Goal: Find specific page/section

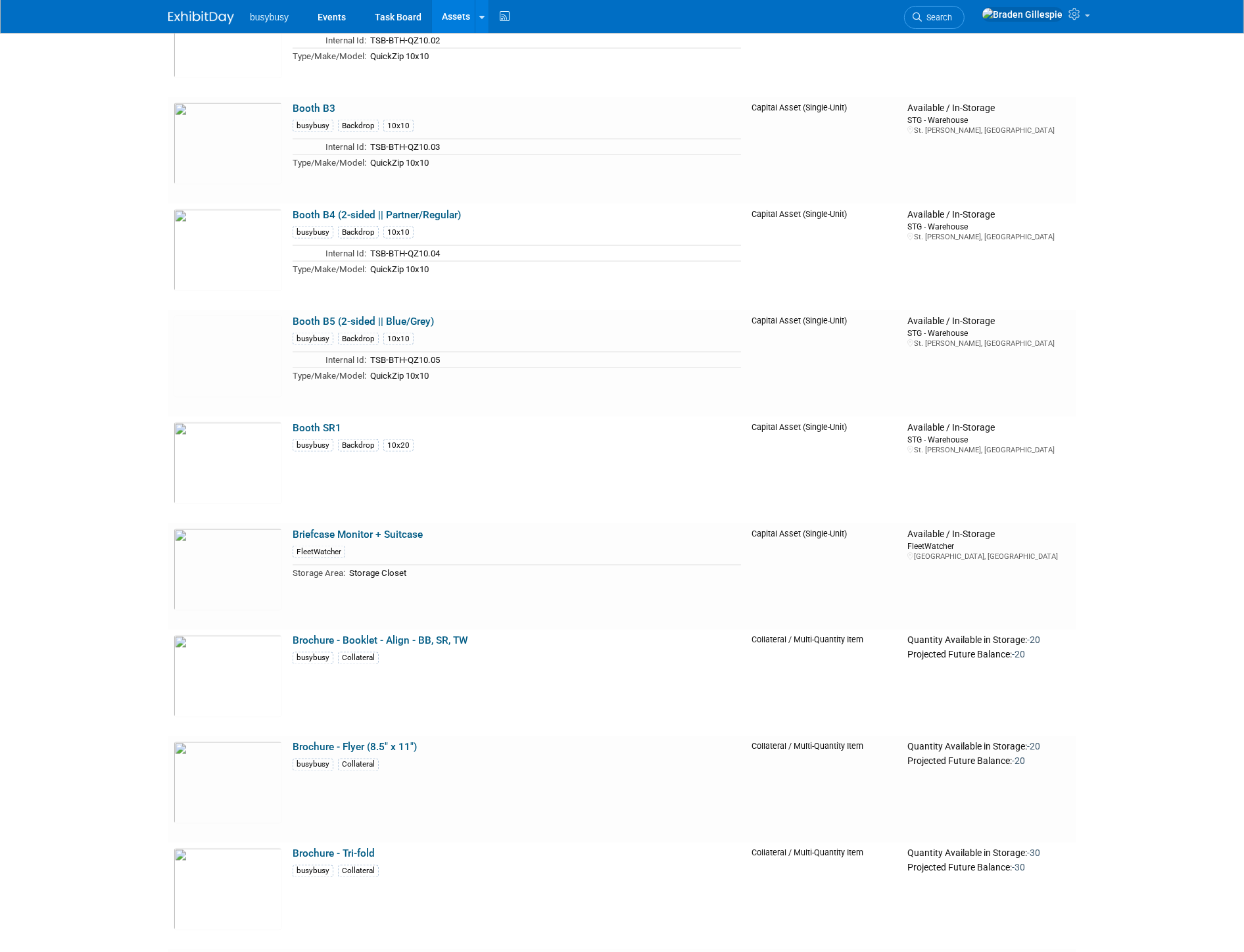
click at [193, 23] on img at bounding box center [201, 17] width 66 height 13
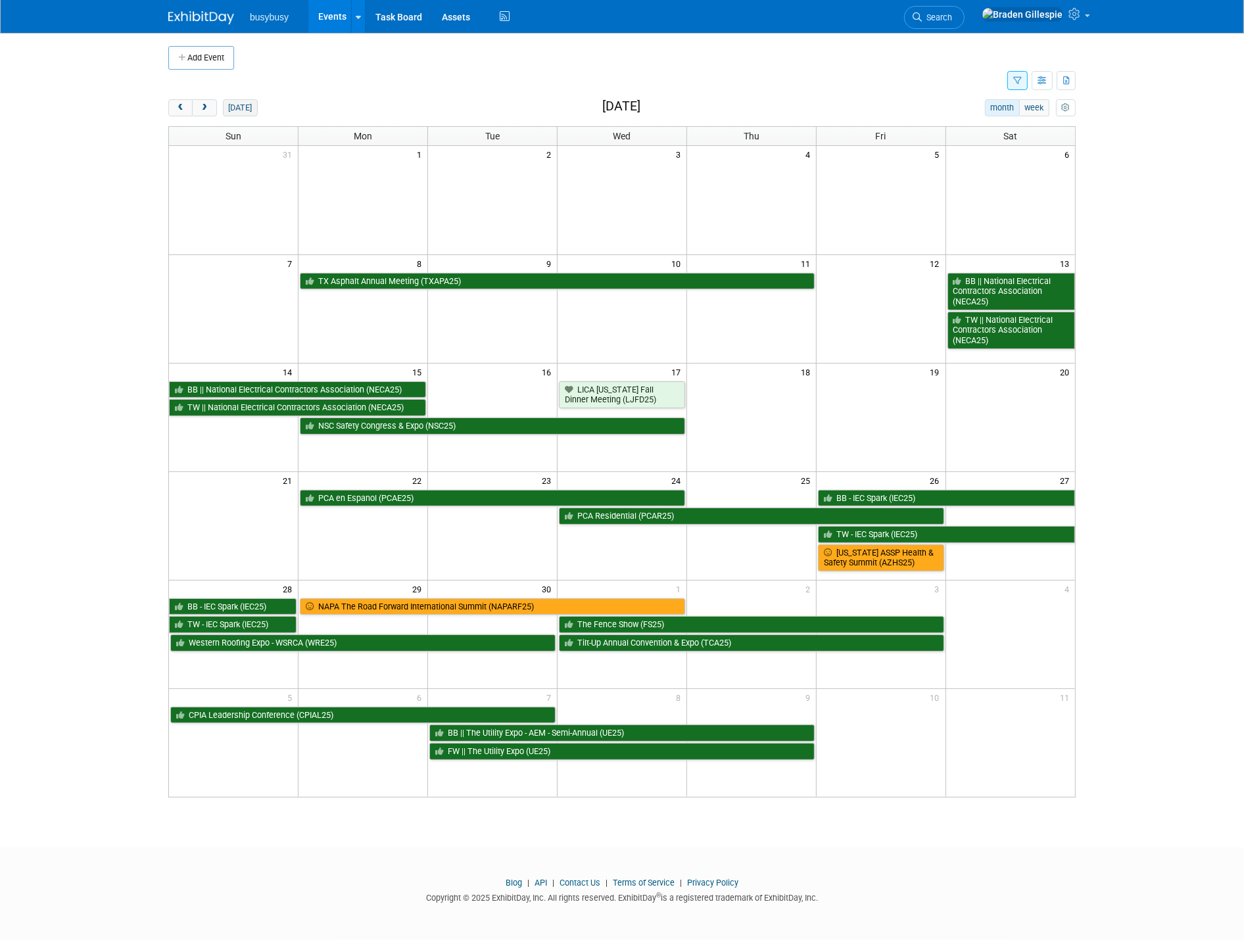
click at [238, 106] on button "[DATE]" at bounding box center [240, 108] width 35 height 17
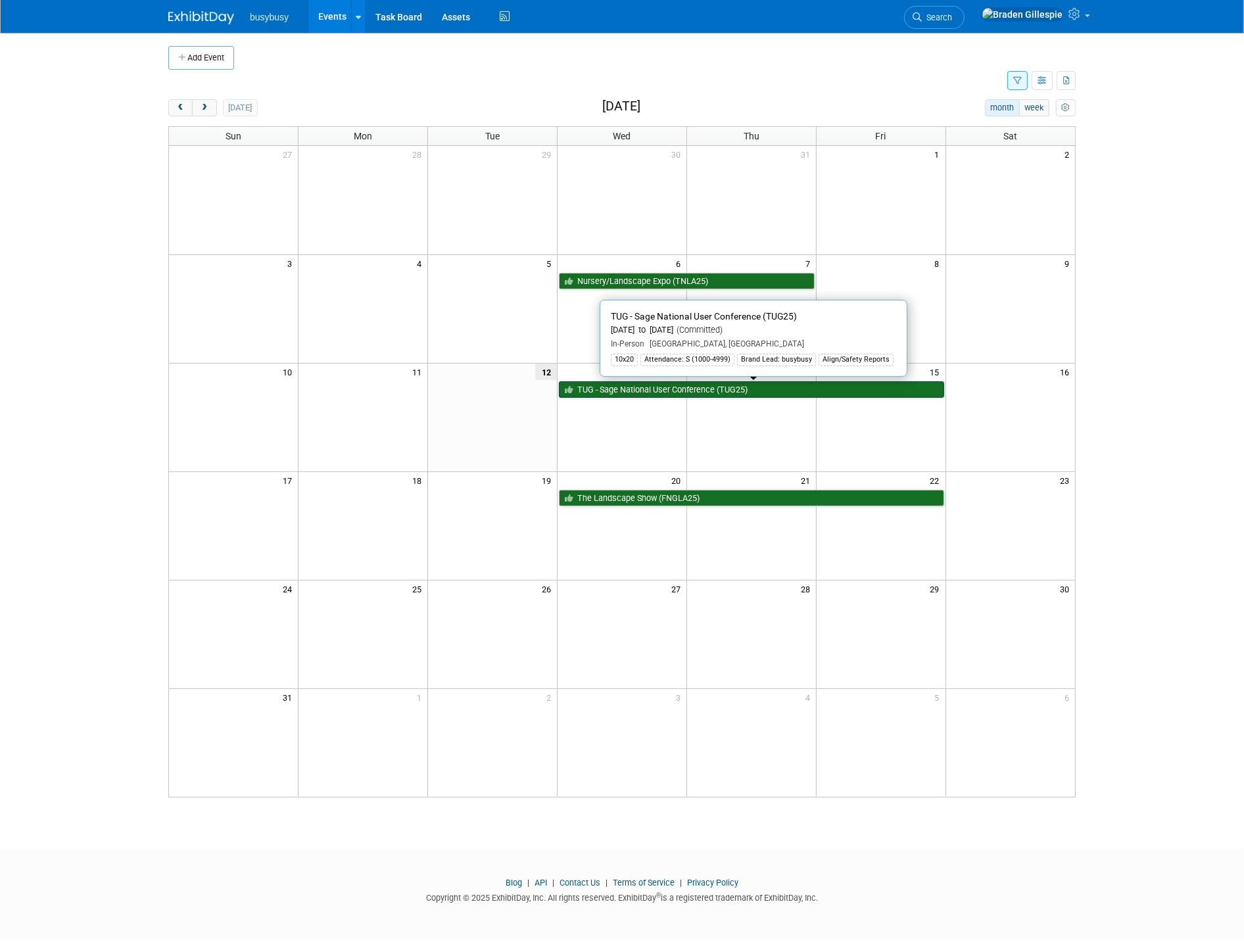
click at [701, 392] on link "TUG - Sage National User Conference (TUG25)" at bounding box center [751, 390] width 385 height 17
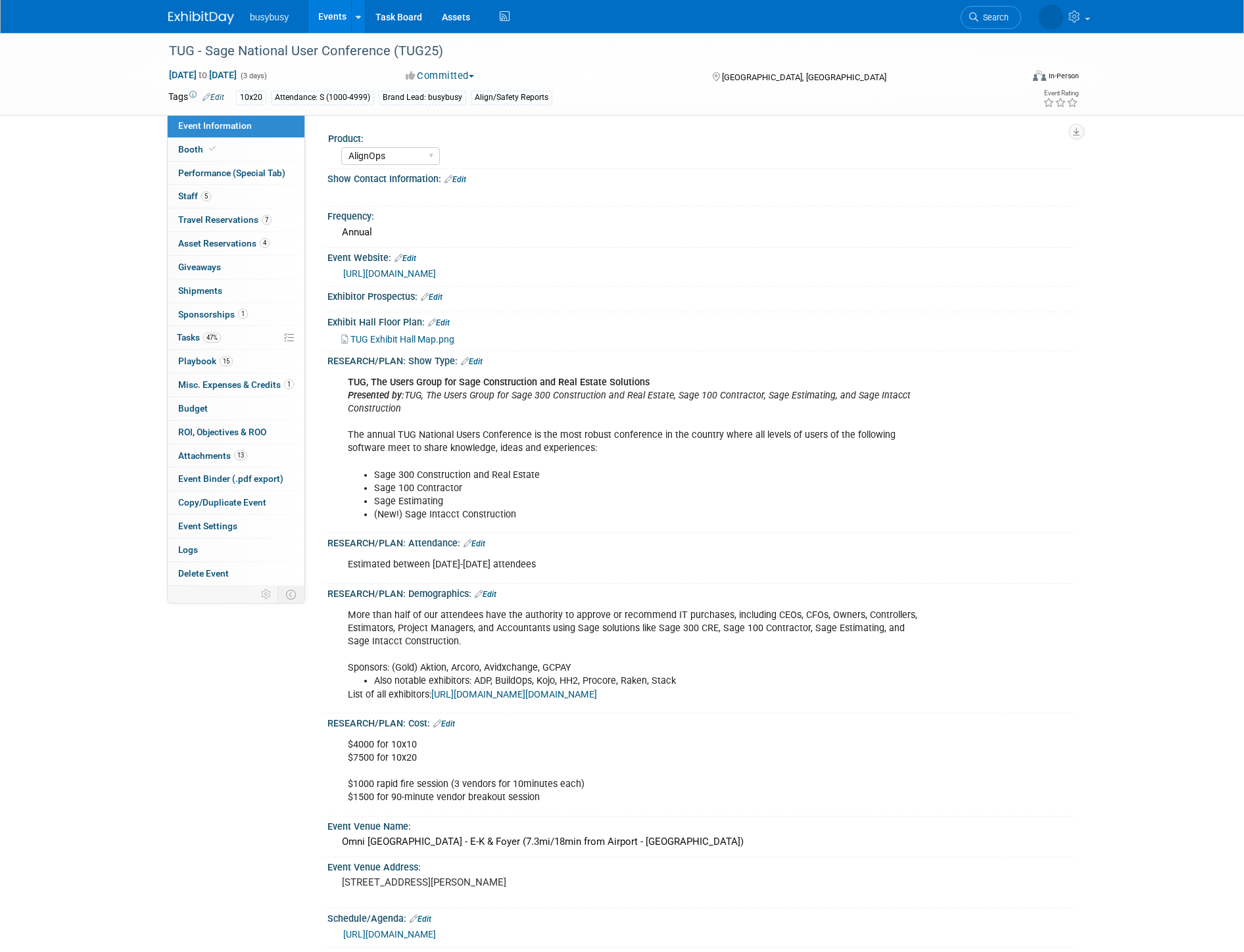
select select "AlignOps"
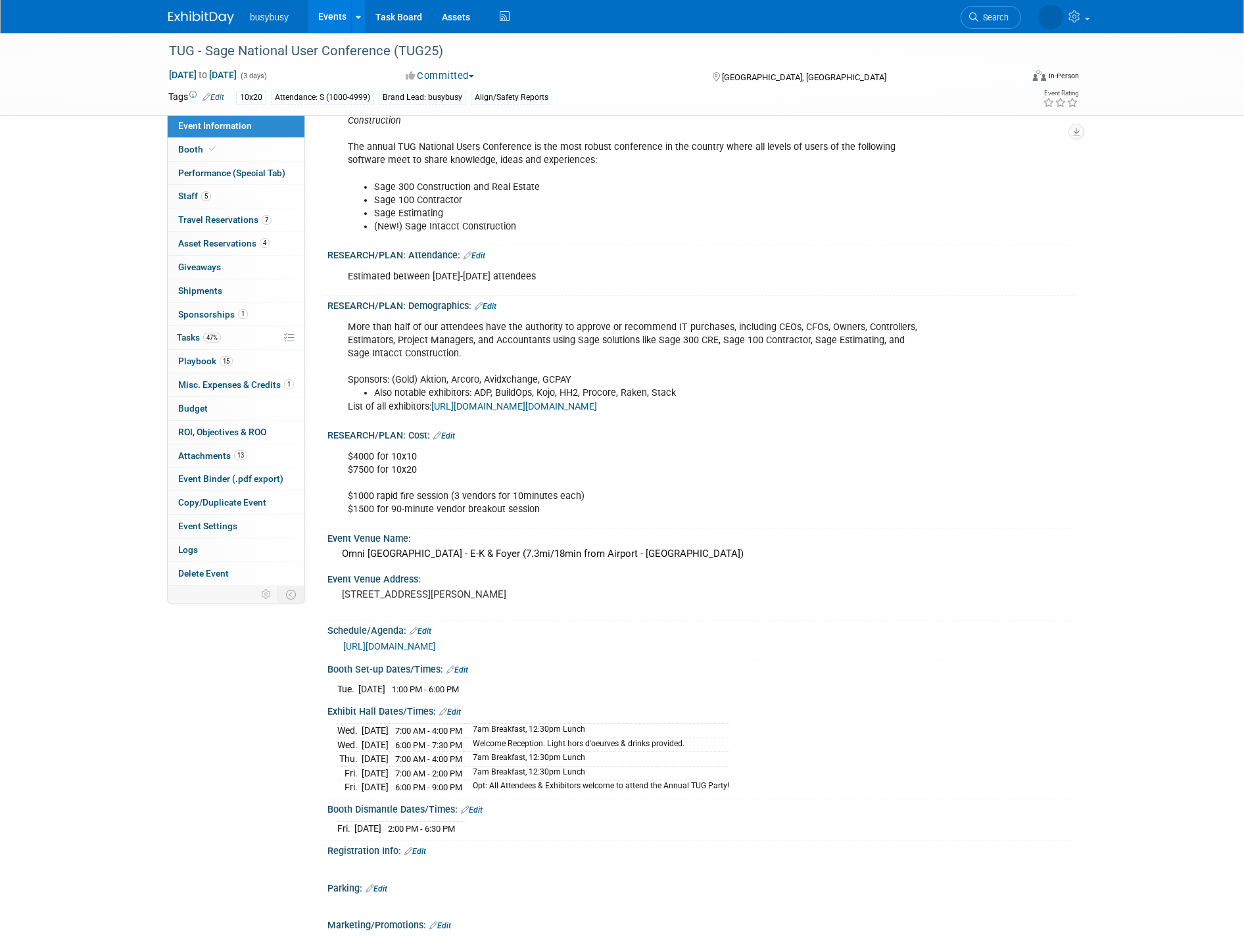
scroll to position [292, 0]
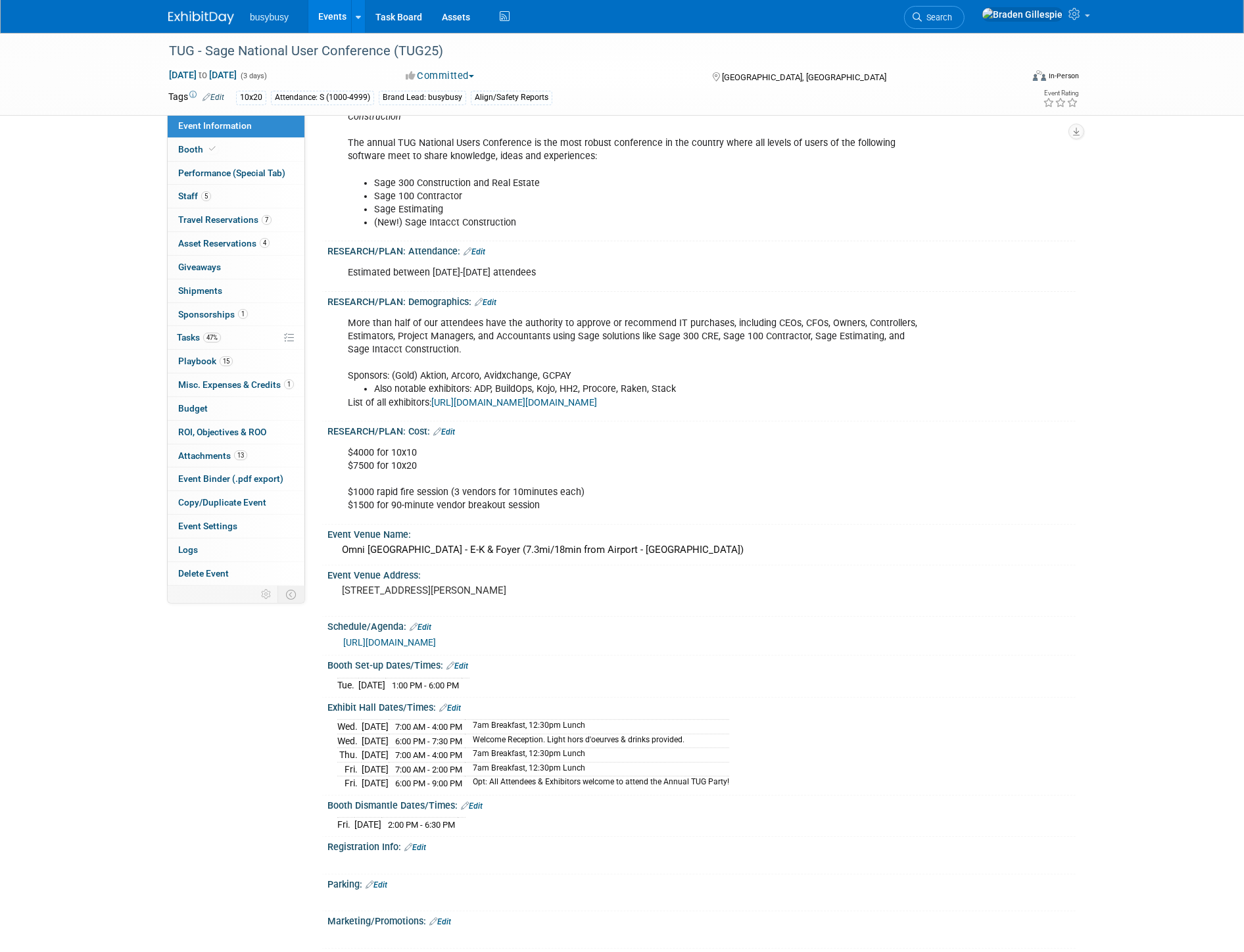
click at [436, 638] on link "https://www.tugweb.com/mpage/2025_Agenda" at bounding box center [389, 642] width 93 height 10
click at [194, 11] on img at bounding box center [201, 17] width 66 height 13
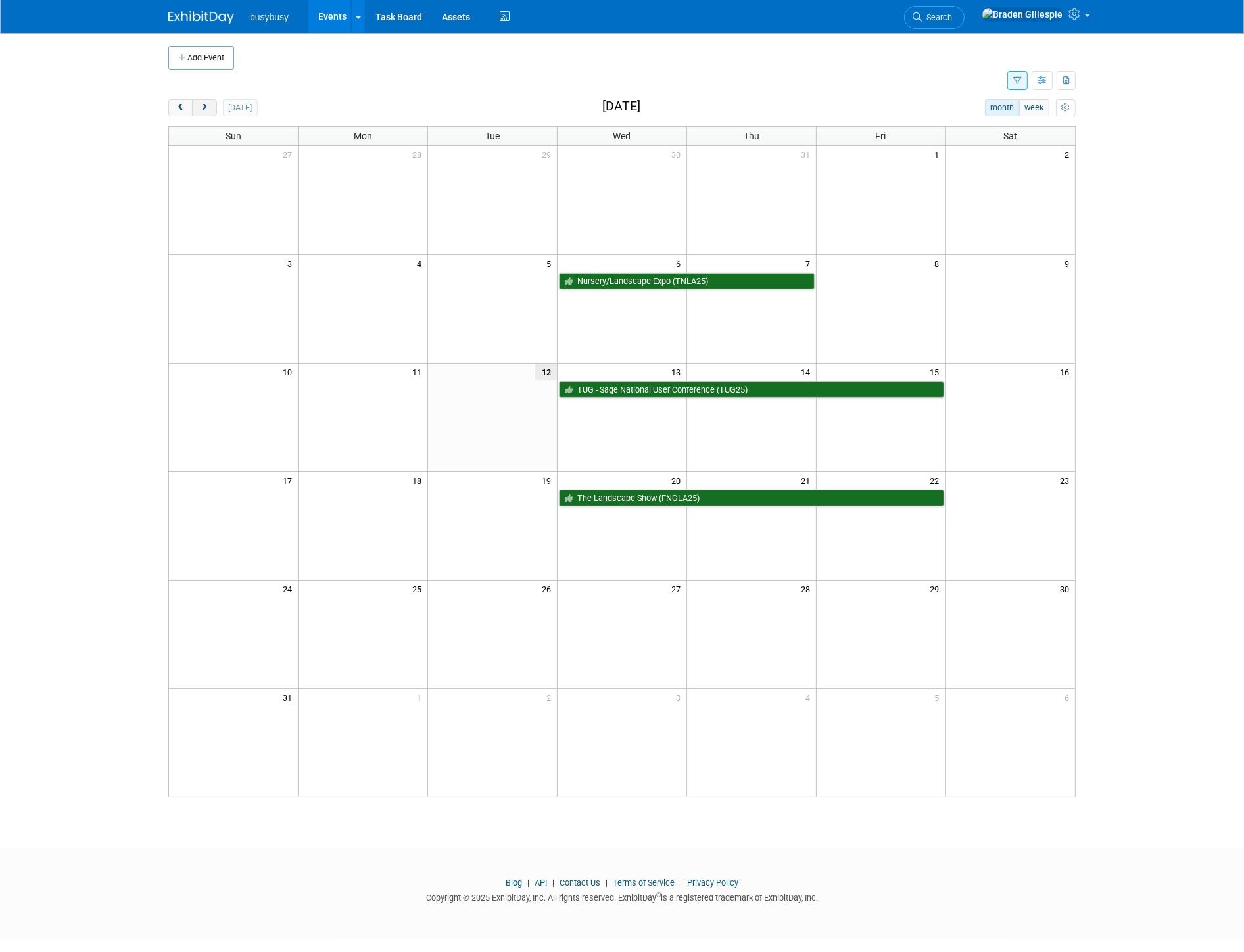
click at [209, 109] on span "next" at bounding box center [204, 108] width 10 height 9
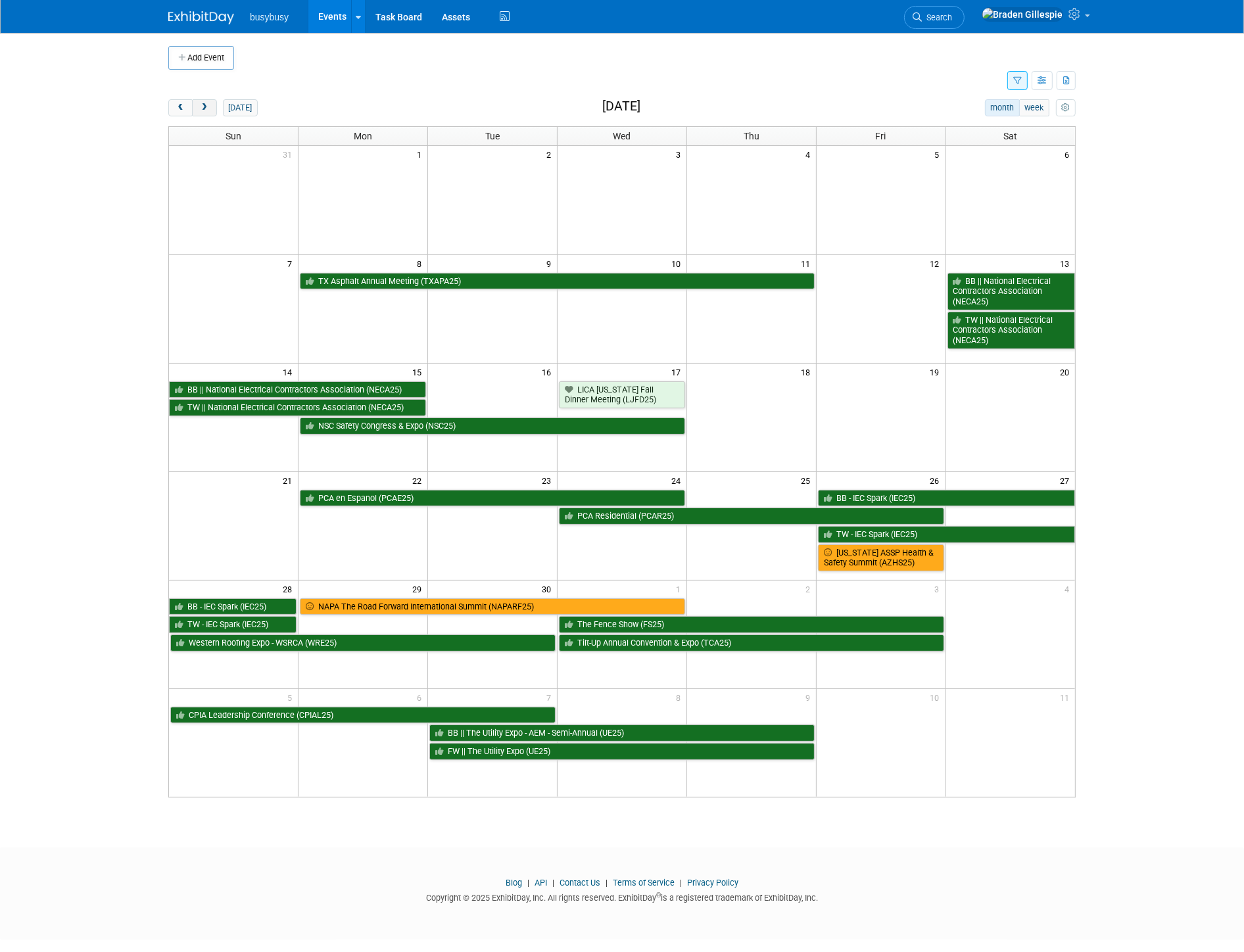
click at [205, 109] on span "next" at bounding box center [204, 108] width 10 height 9
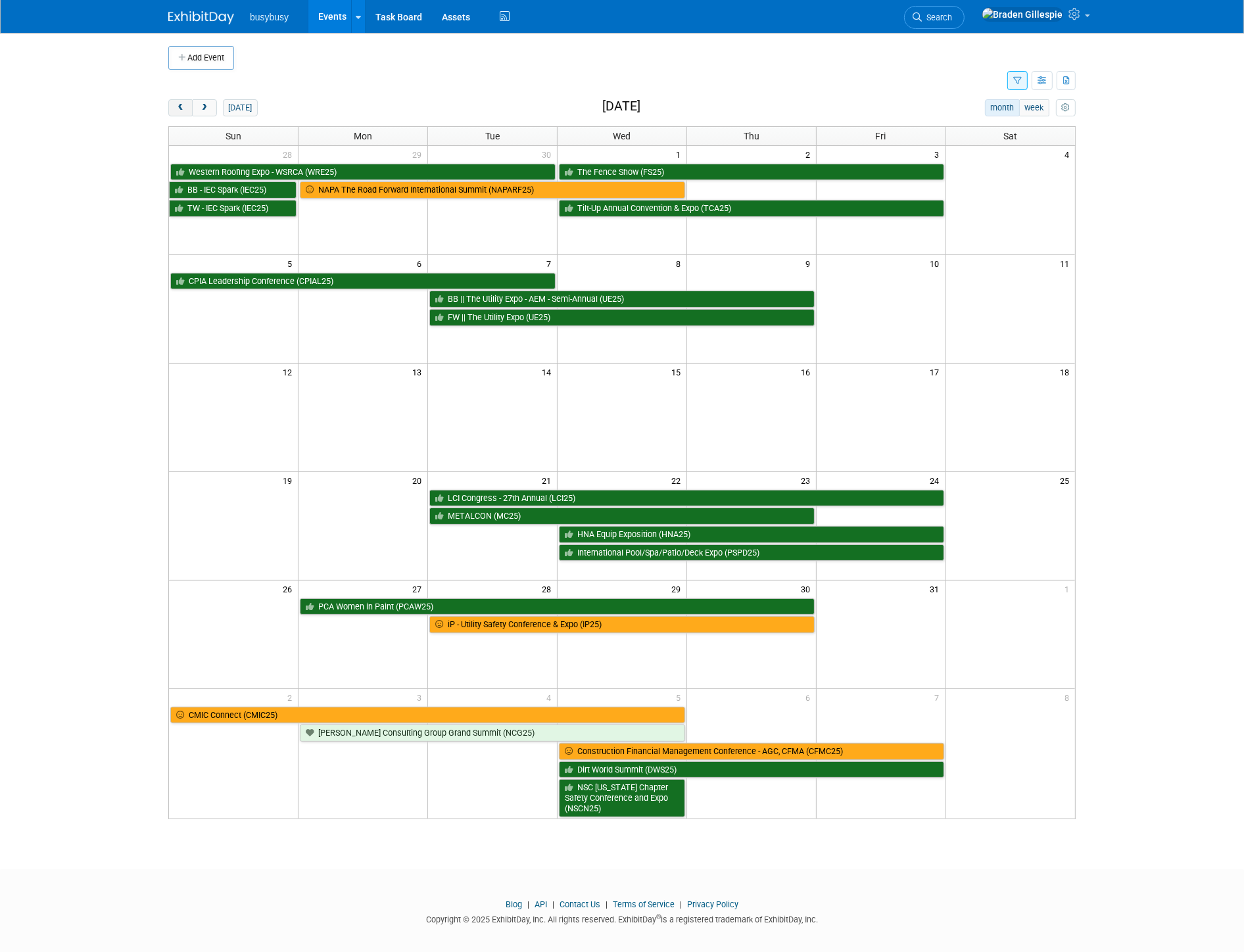
click at [182, 109] on span "prev" at bounding box center [181, 108] width 10 height 9
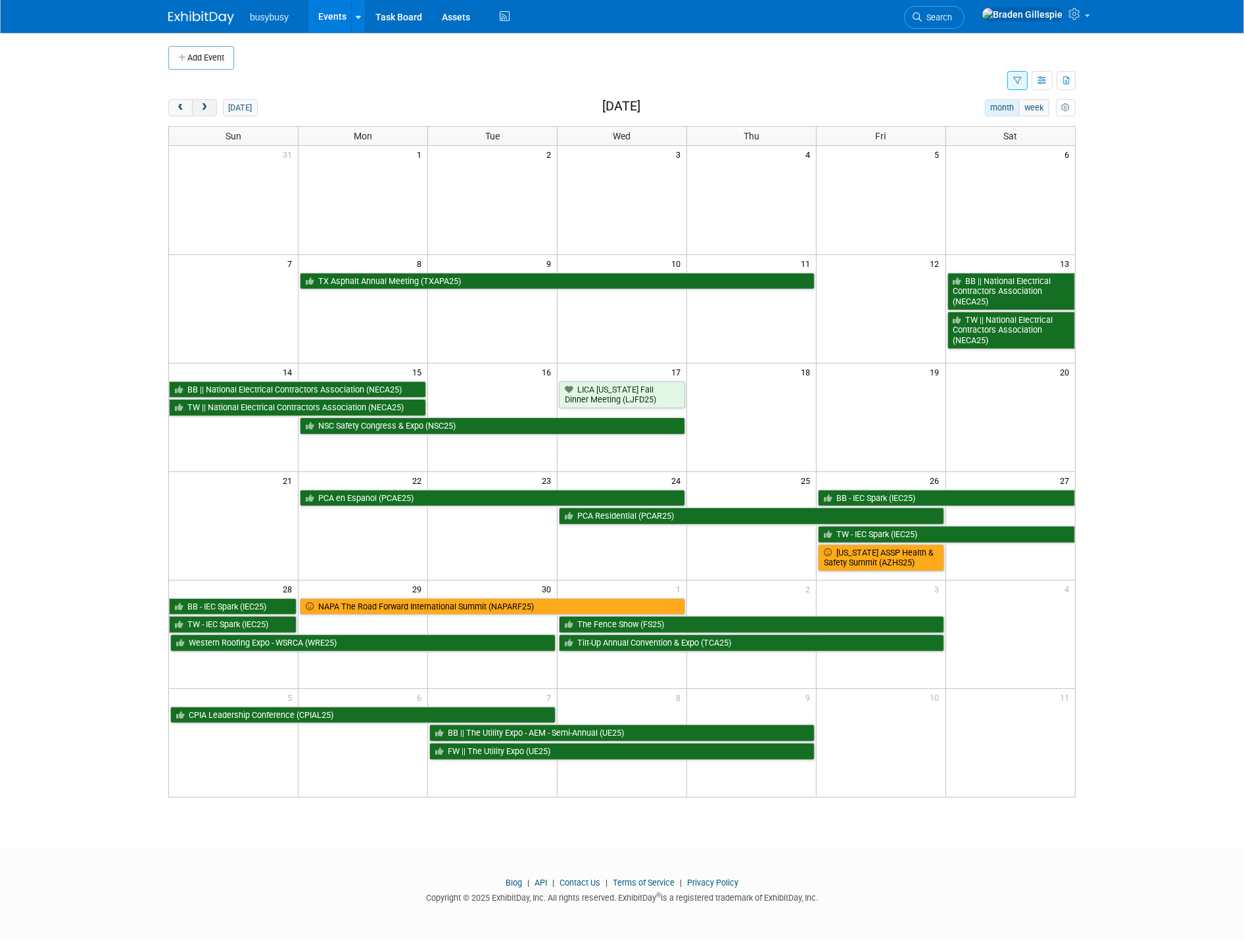
click at [210, 107] on button "next" at bounding box center [204, 108] width 24 height 17
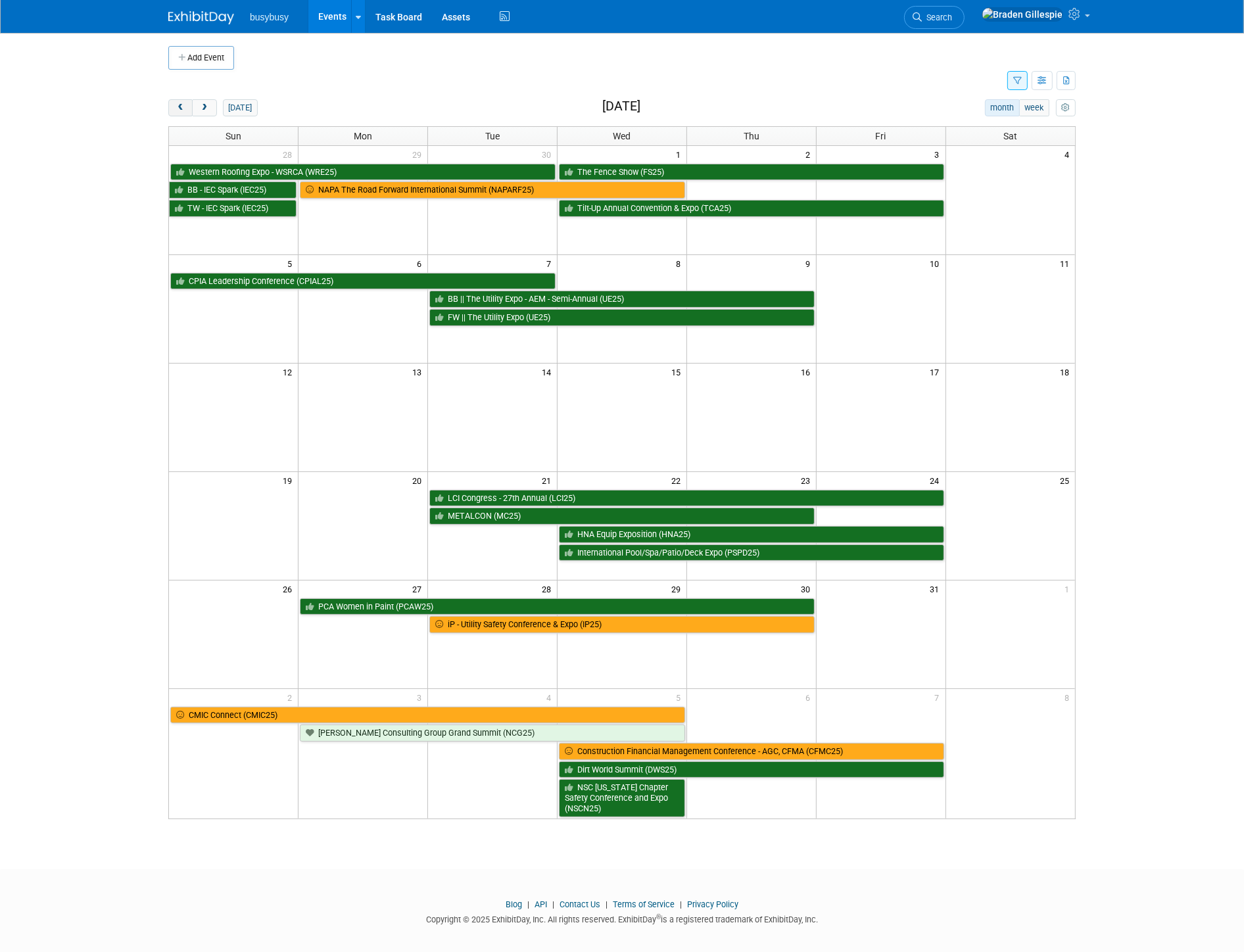
click at [176, 109] on span "prev" at bounding box center [181, 108] width 10 height 9
